Goal: Information Seeking & Learning: Understand process/instructions

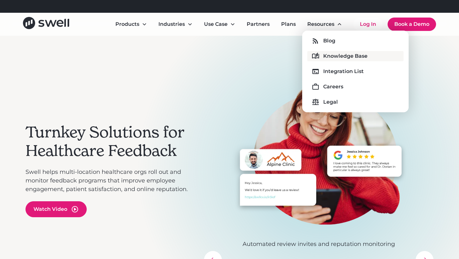
click at [327, 56] on div "Knowledge Base" at bounding box center [346, 56] width 44 height 8
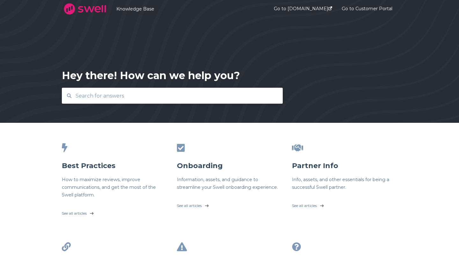
click at [208, 97] on input "text" at bounding box center [173, 96] width 202 height 14
type input "gmb"
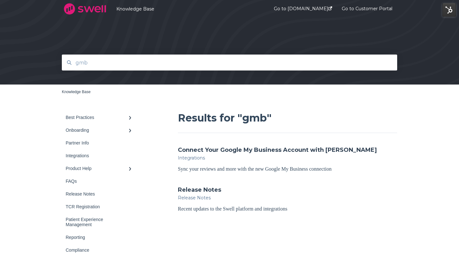
click at [213, 157] on div "Integrations" at bounding box center [288, 158] width 220 height 8
click at [213, 153] on link "Connect Your Google My Business Account with [PERSON_NAME]" at bounding box center [277, 150] width 199 height 8
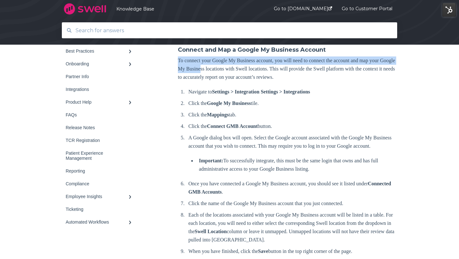
drag, startPoint x: 178, startPoint y: 62, endPoint x: 220, endPoint y: 70, distance: 42.6
click at [220, 70] on p "To connect your Google My Business account, you will need to connect the accoun…" at bounding box center [288, 68] width 220 height 25
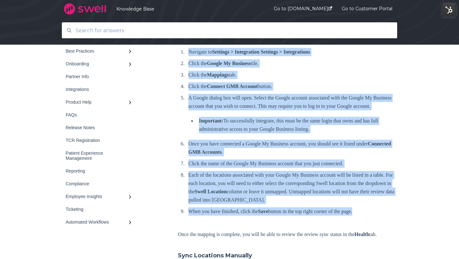
scroll to position [276, 0]
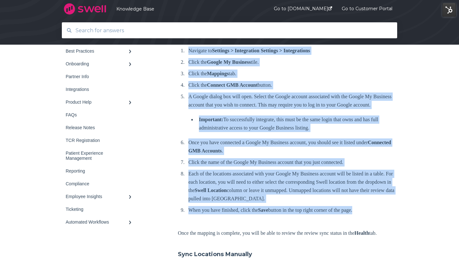
drag, startPoint x: 182, startPoint y: 92, endPoint x: 270, endPoint y: 237, distance: 169.8
click at [270, 237] on div "Connect Your Google My Business Account with [PERSON_NAME] Sync your reviews an…" at bounding box center [288, 76] width 220 height 483
copy ol "Loremips do Sitametc > Adipiscinge Seddoeiu > Temporincidi Utlab etd Magnaa En …"
